Goal: Check status: Check status

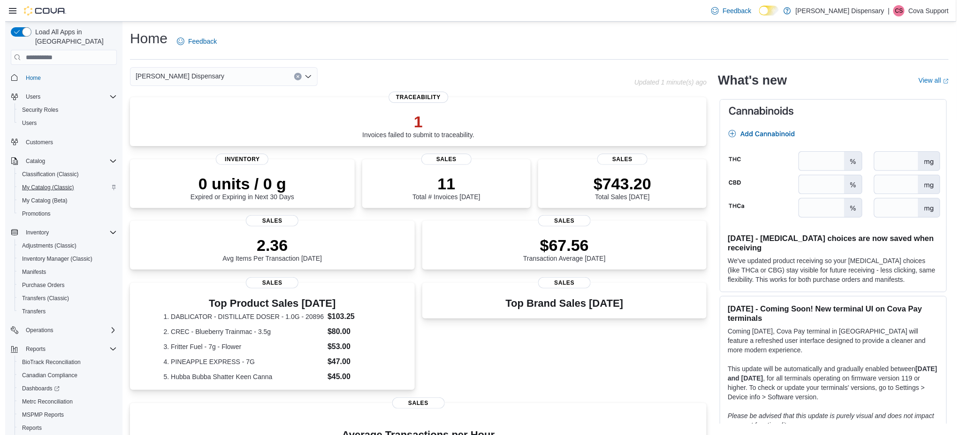
scroll to position [35, 0]
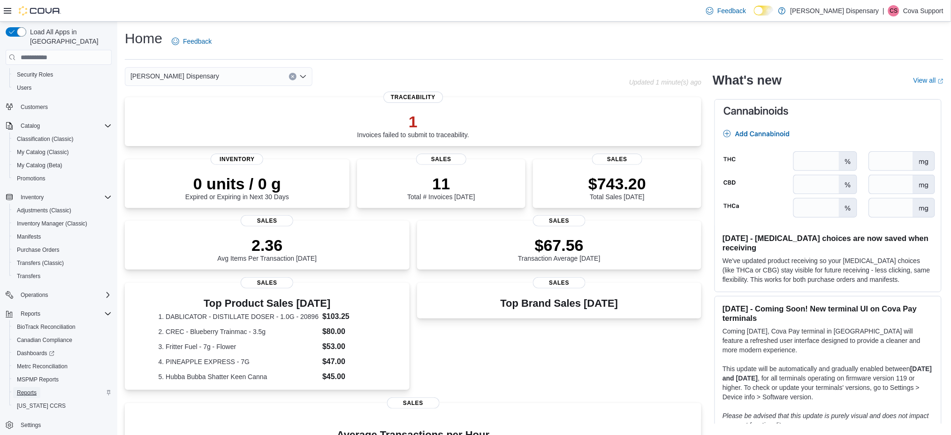
click at [37, 387] on link "Reports" at bounding box center [26, 392] width 27 height 11
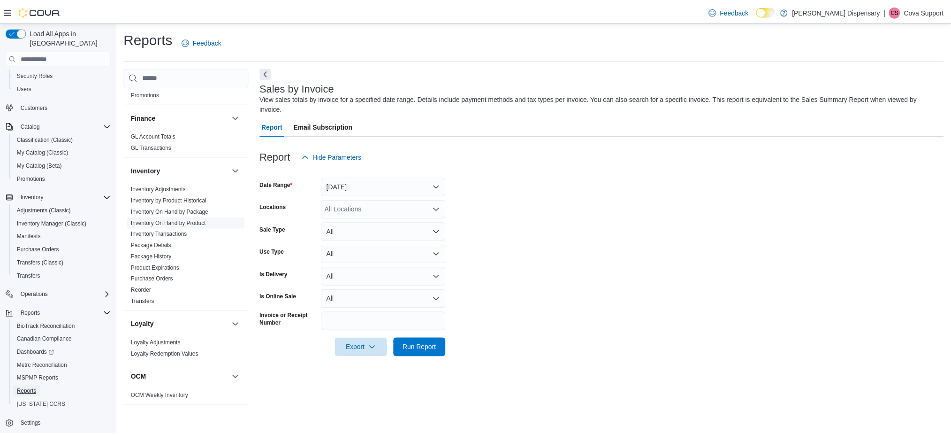
scroll to position [340, 0]
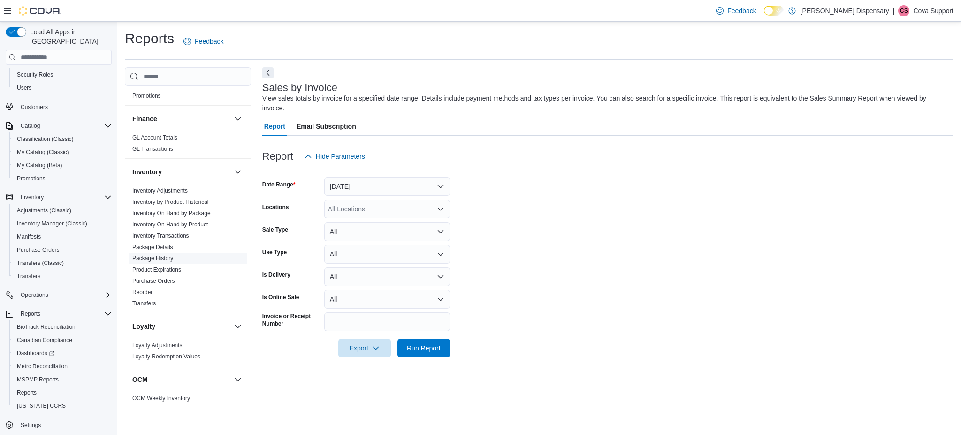
click at [168, 255] on span "Package History" at bounding box center [188, 257] width 119 height 11
drag, startPoint x: 166, startPoint y: 253, endPoint x: 186, endPoint y: 248, distance: 20.7
click at [166, 255] on link "Package History" at bounding box center [152, 258] width 41 height 7
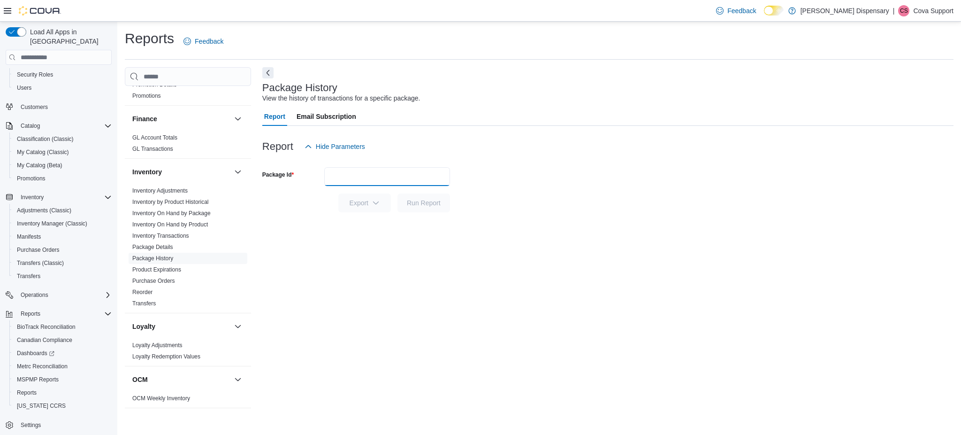
drag, startPoint x: 363, startPoint y: 170, endPoint x: 370, endPoint y: 171, distance: 7.1
click at [369, 170] on input "Package Id" at bounding box center [387, 176] width 126 height 19
paste input "**********"
type input "**********"
click at [425, 199] on span "Run Report" at bounding box center [424, 202] width 34 height 9
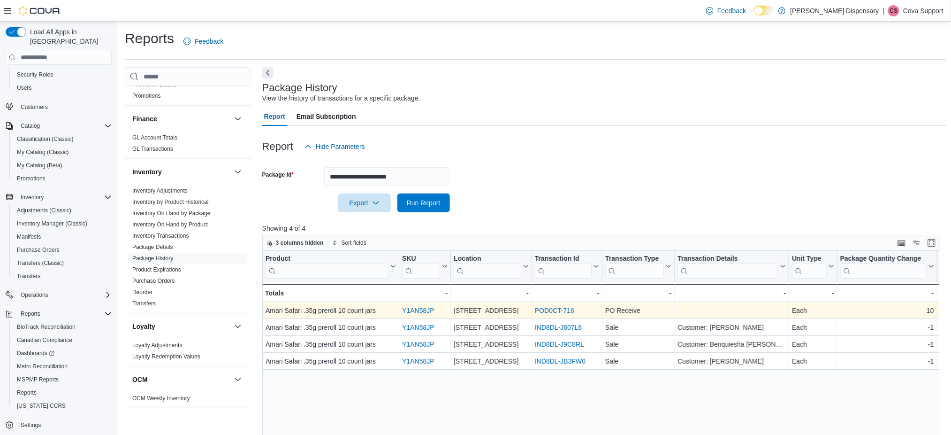
click at [546, 311] on link "POD0CT-716" at bounding box center [554, 310] width 39 height 8
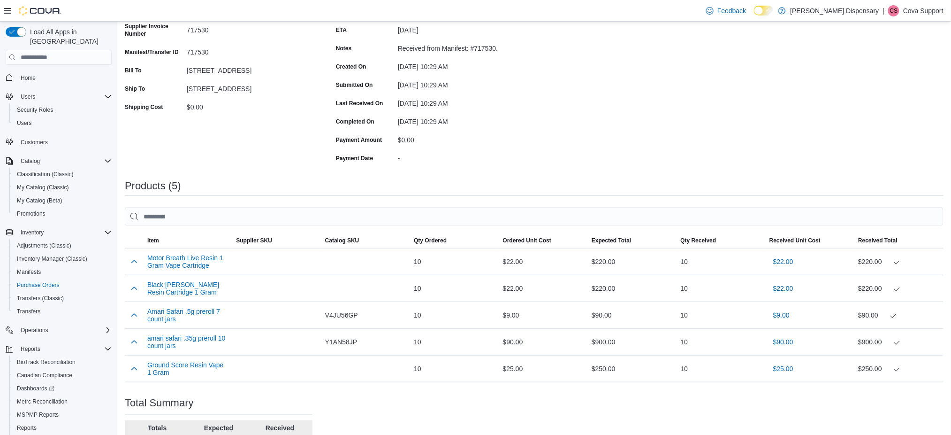
scroll to position [188, 0]
